Goal: Task Accomplishment & Management: Use online tool/utility

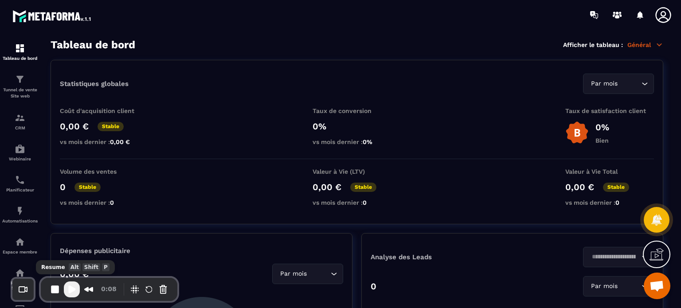
click at [70, 298] on div "0:08" at bounding box center [109, 289] width 137 height 23
click at [70, 292] on span "Play Recording" at bounding box center [72, 289] width 11 height 11
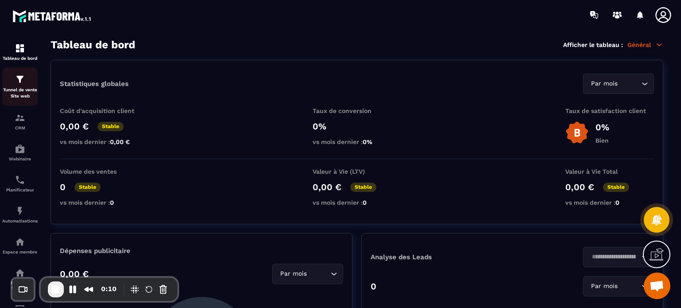
click at [12, 94] on p "Tunnel de vente Site web" at bounding box center [19, 93] width 35 height 12
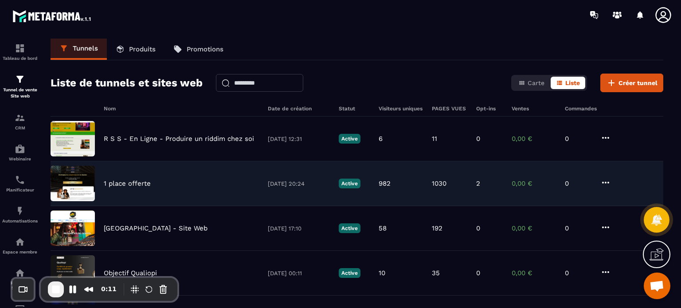
click at [127, 185] on p "1 place offerte" at bounding box center [127, 184] width 47 height 8
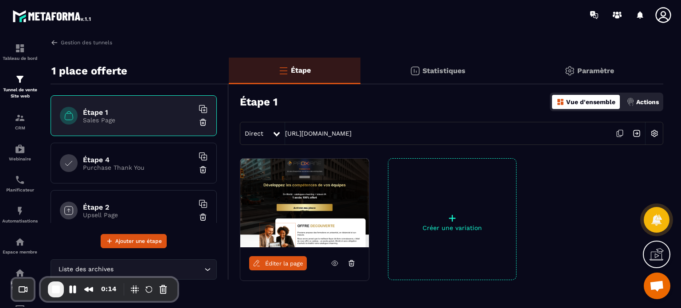
click at [296, 258] on link "Éditer la page" at bounding box center [278, 263] width 58 height 14
